Goal: Navigation & Orientation: Find specific page/section

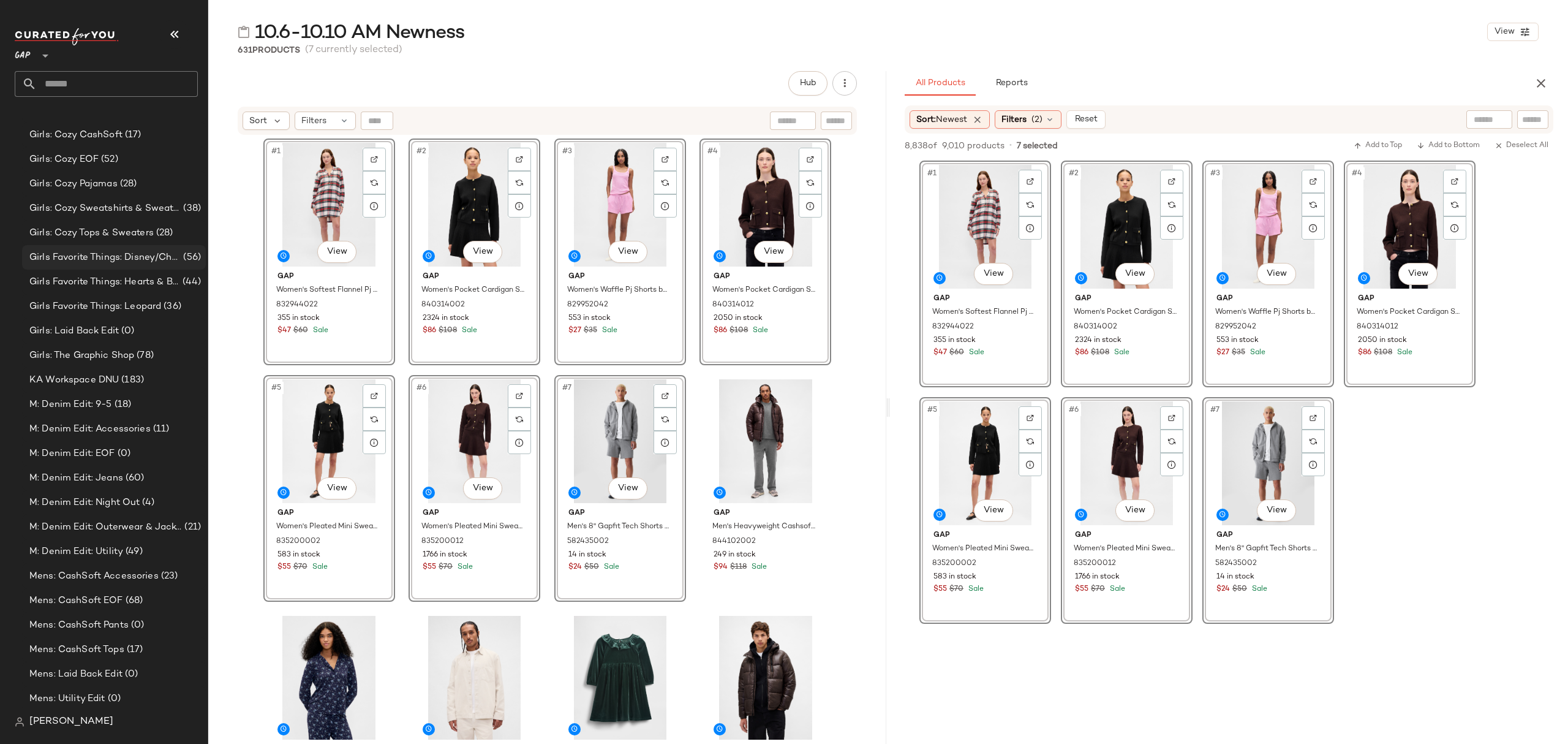
scroll to position [1553, 0]
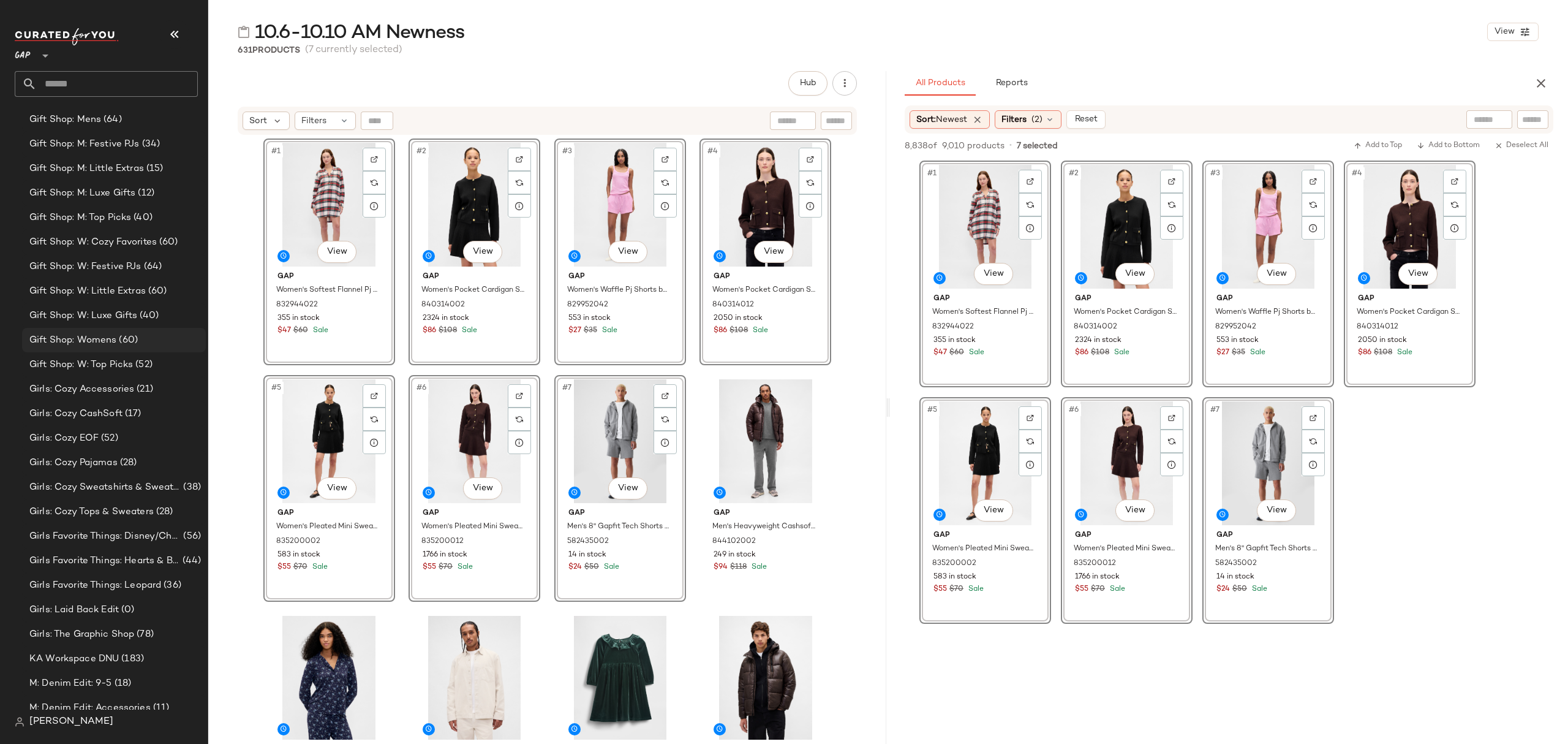
click at [117, 344] on span "(60)" at bounding box center [127, 340] width 21 height 14
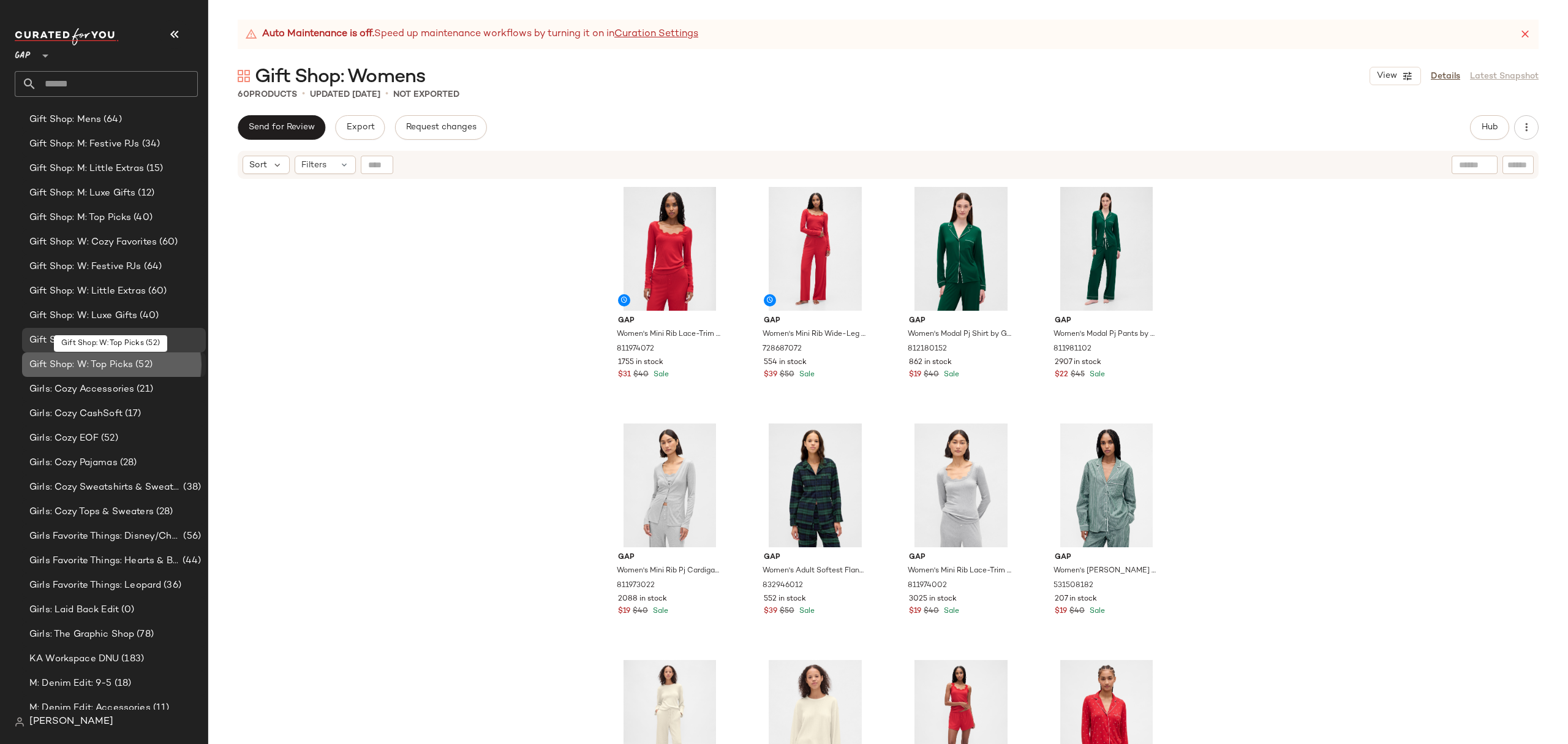
click at [110, 361] on span "Gift Shop: W: Top Picks" at bounding box center [81, 365] width 104 height 14
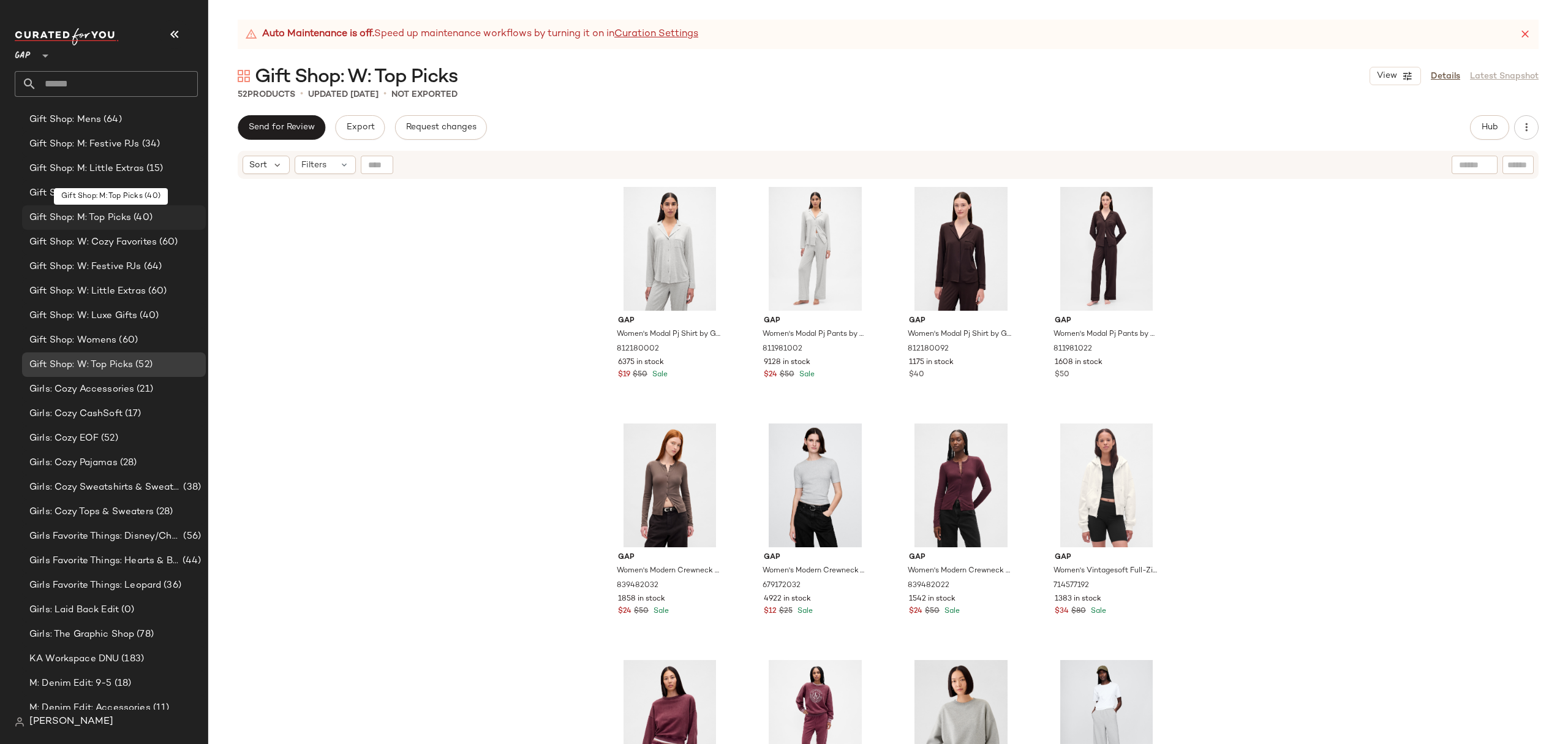
click at [129, 220] on span "Gift Shop: M: Top Picks" at bounding box center [80, 218] width 102 height 14
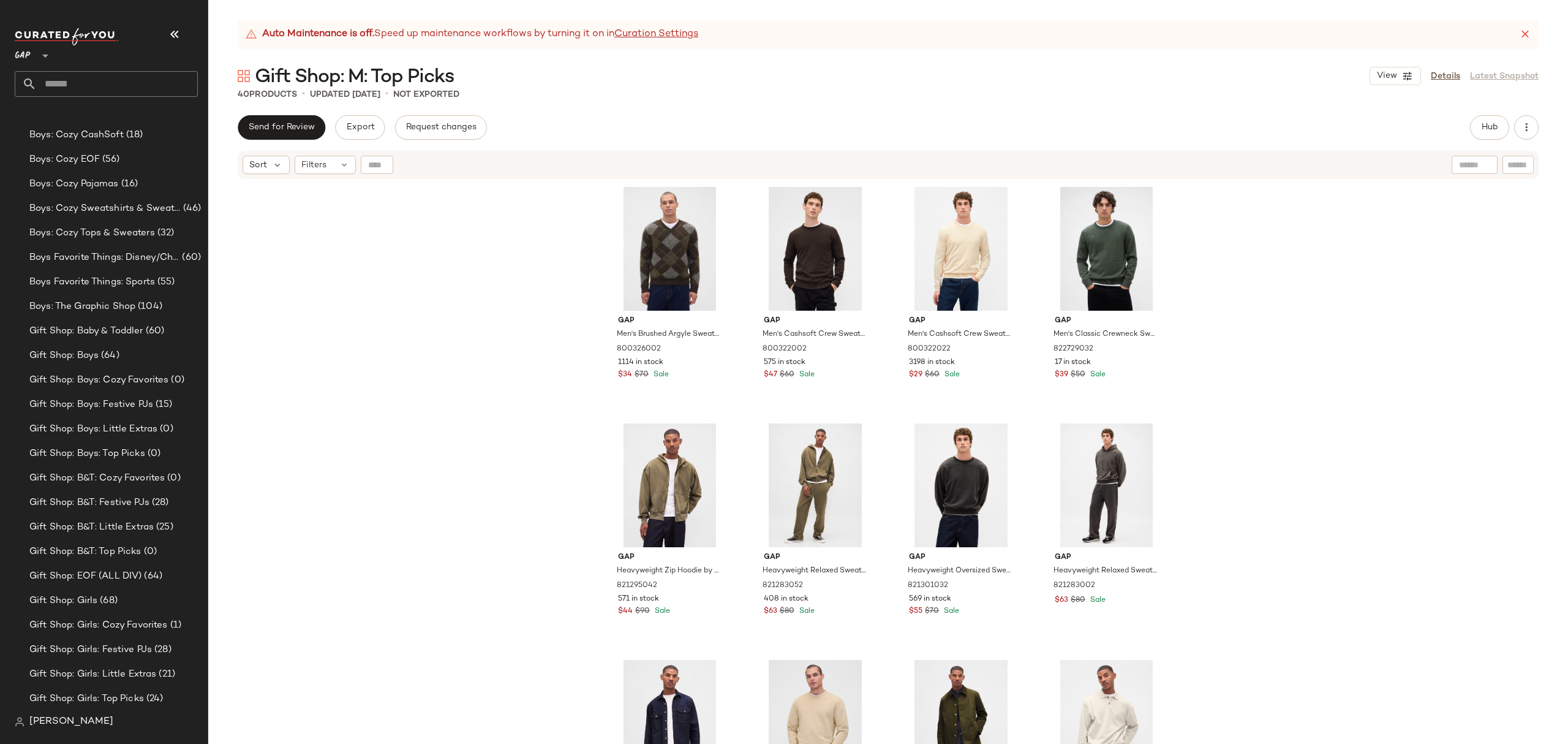
scroll to position [898, 0]
click at [135, 404] on span "Gift Shop: Boys: Cozy Favorites" at bounding box center [98, 406] width 139 height 14
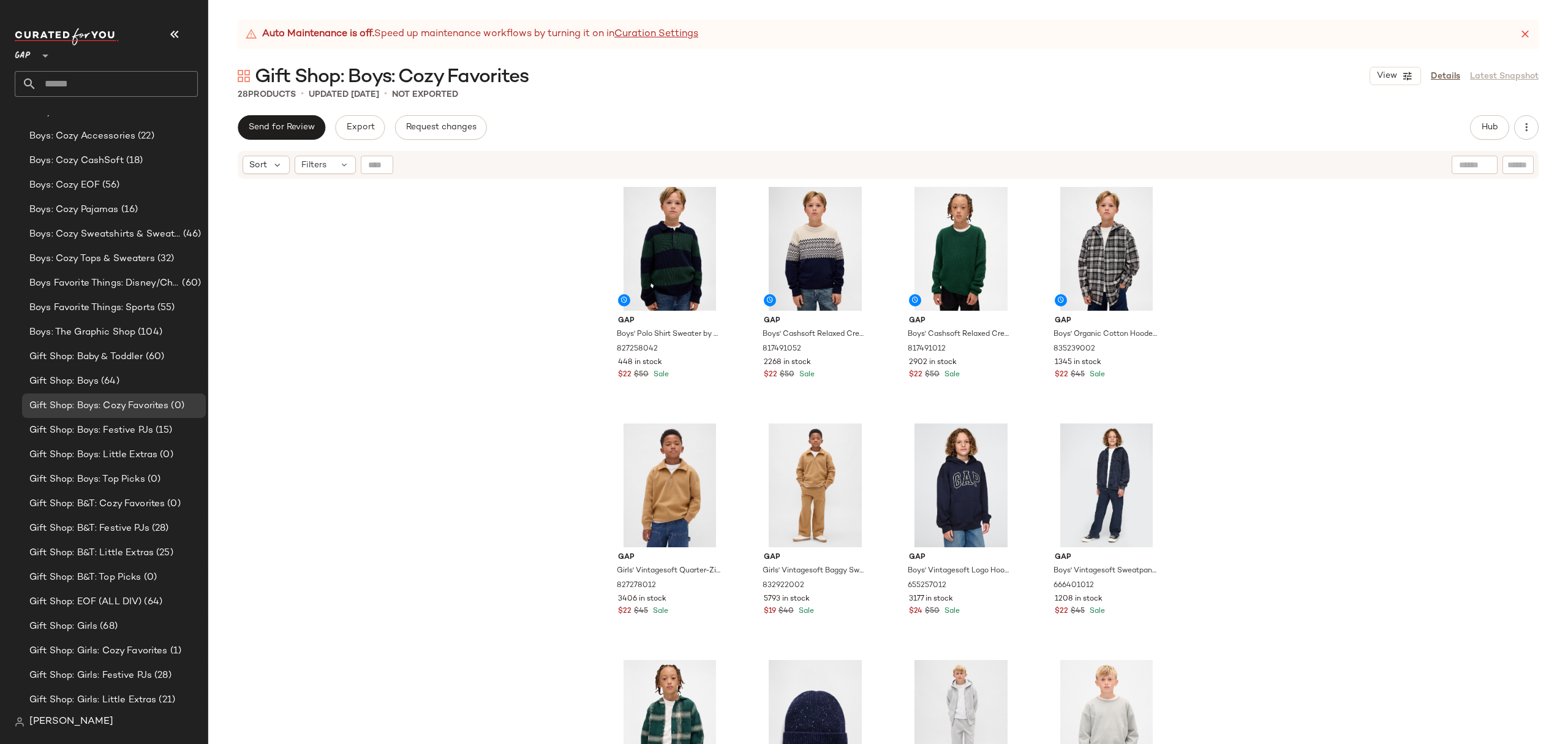
scroll to position [898, 0]
